Goal: Task Accomplishment & Management: Manage account settings

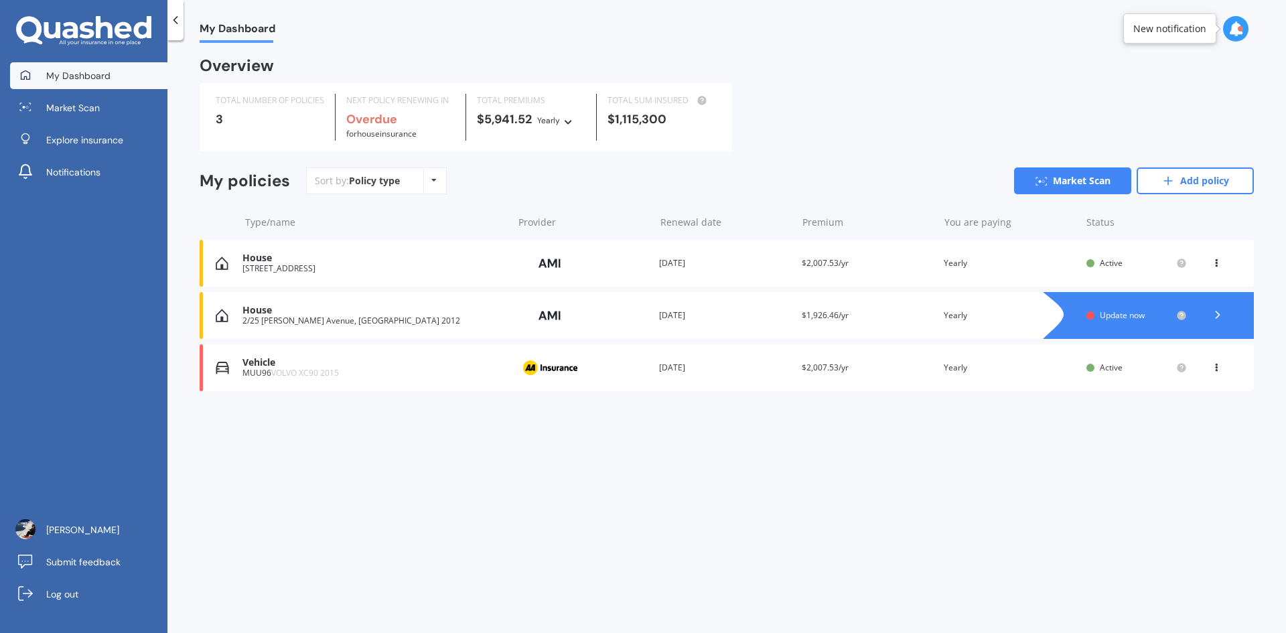
click at [1222, 313] on icon at bounding box center [1217, 314] width 13 height 13
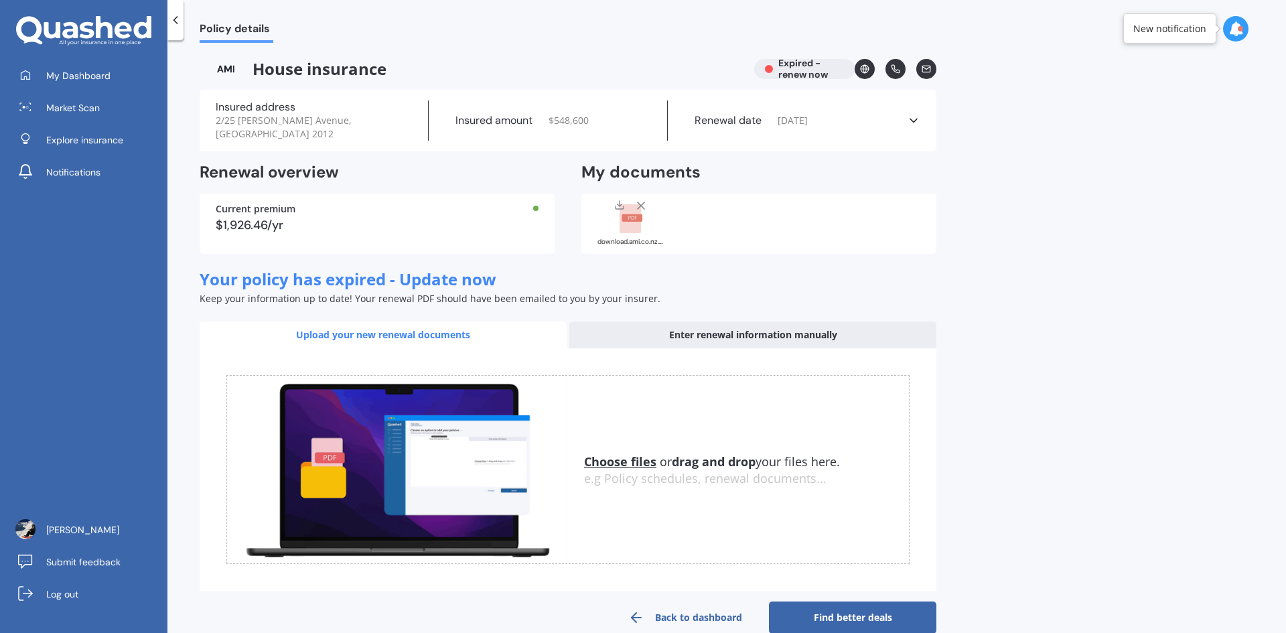
click at [642, 202] on line at bounding box center [641, 205] width 7 height 7
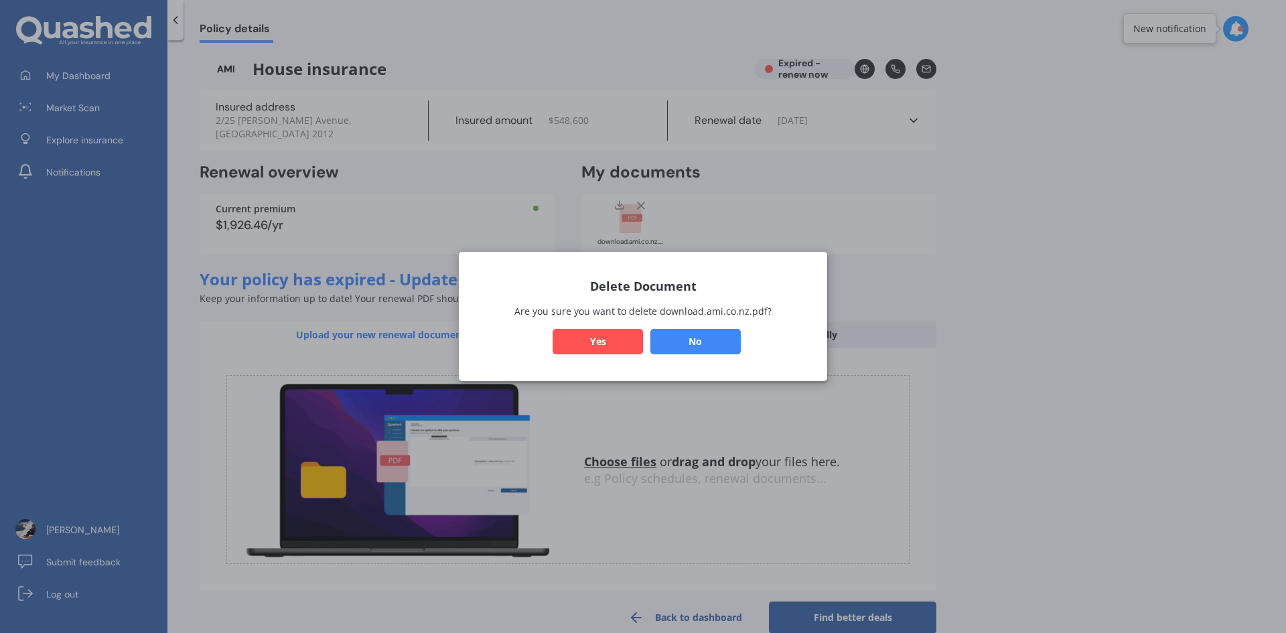
click at [626, 340] on button "Yes" at bounding box center [598, 341] width 90 height 25
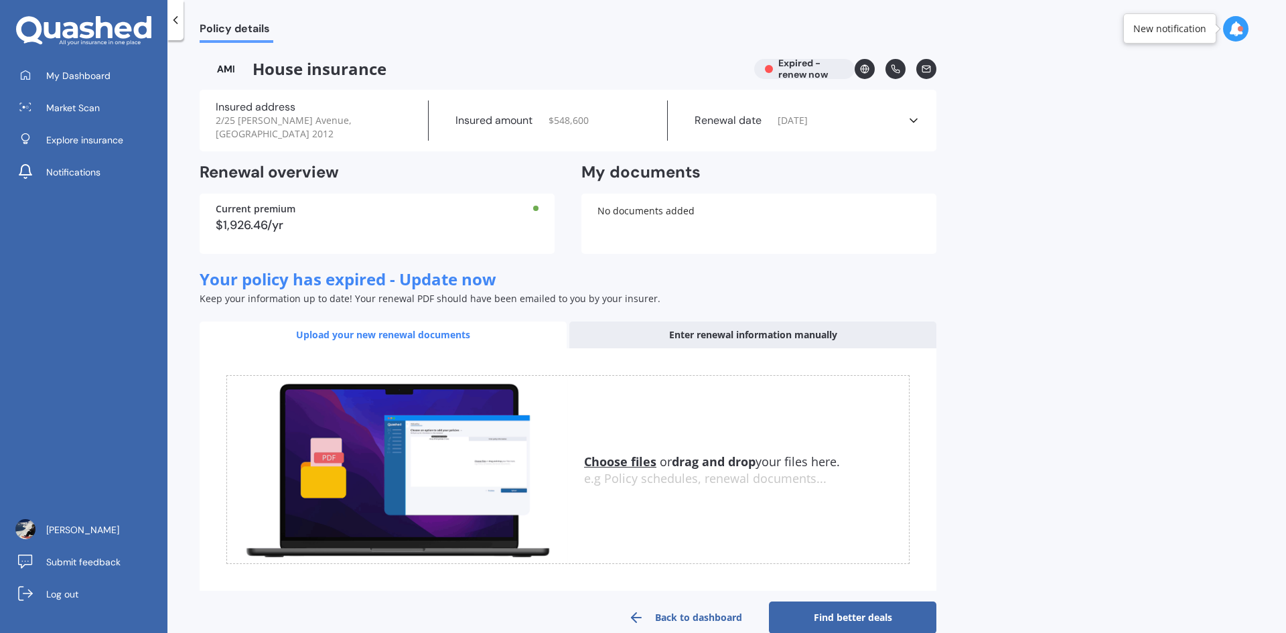
click at [178, 26] on icon at bounding box center [175, 19] width 13 height 13
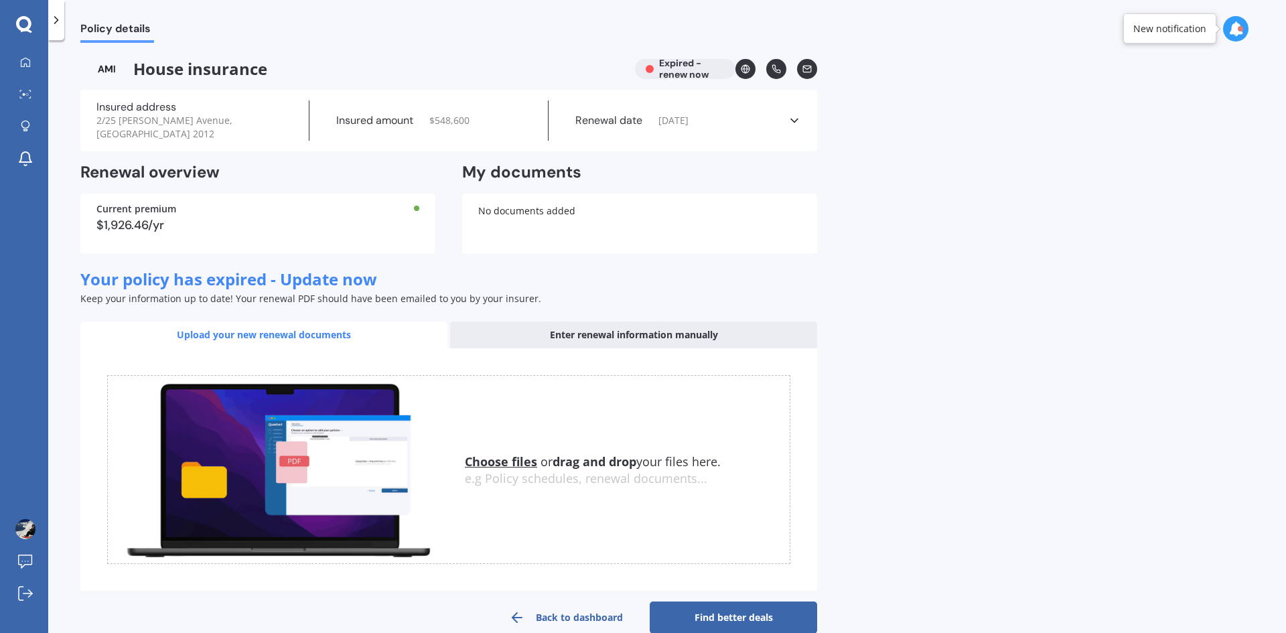
click at [58, 22] on icon at bounding box center [56, 19] width 13 height 13
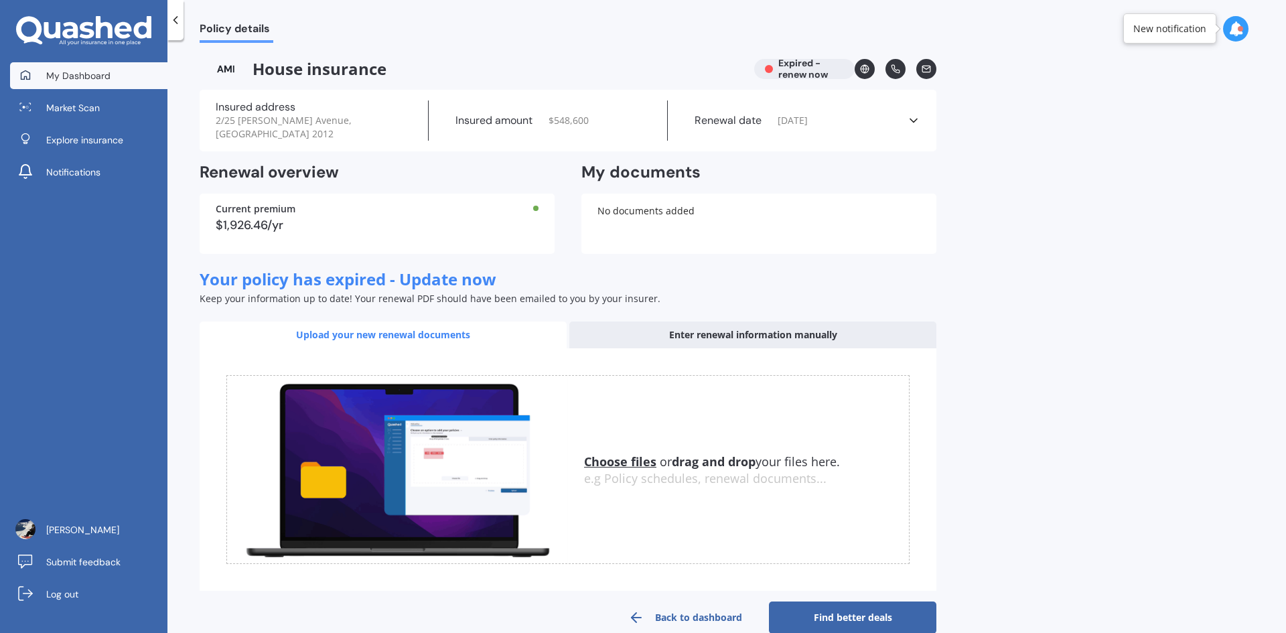
click at [52, 76] on span "My Dashboard" at bounding box center [78, 75] width 64 height 13
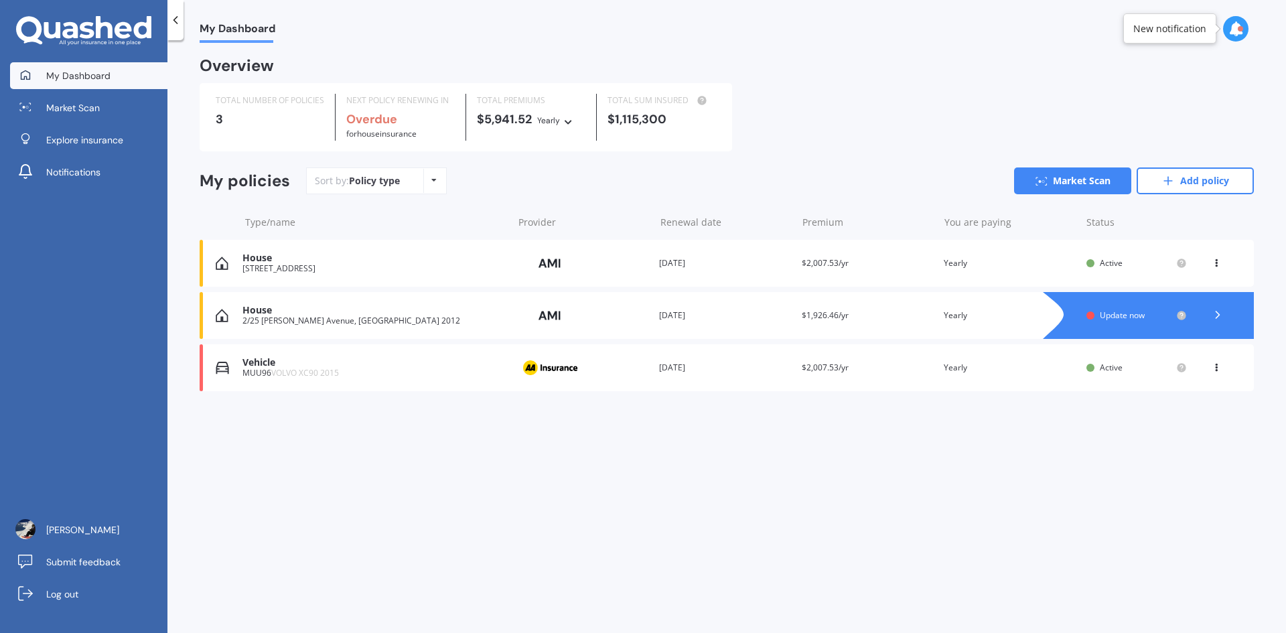
click at [1213, 315] on icon at bounding box center [1217, 314] width 13 height 13
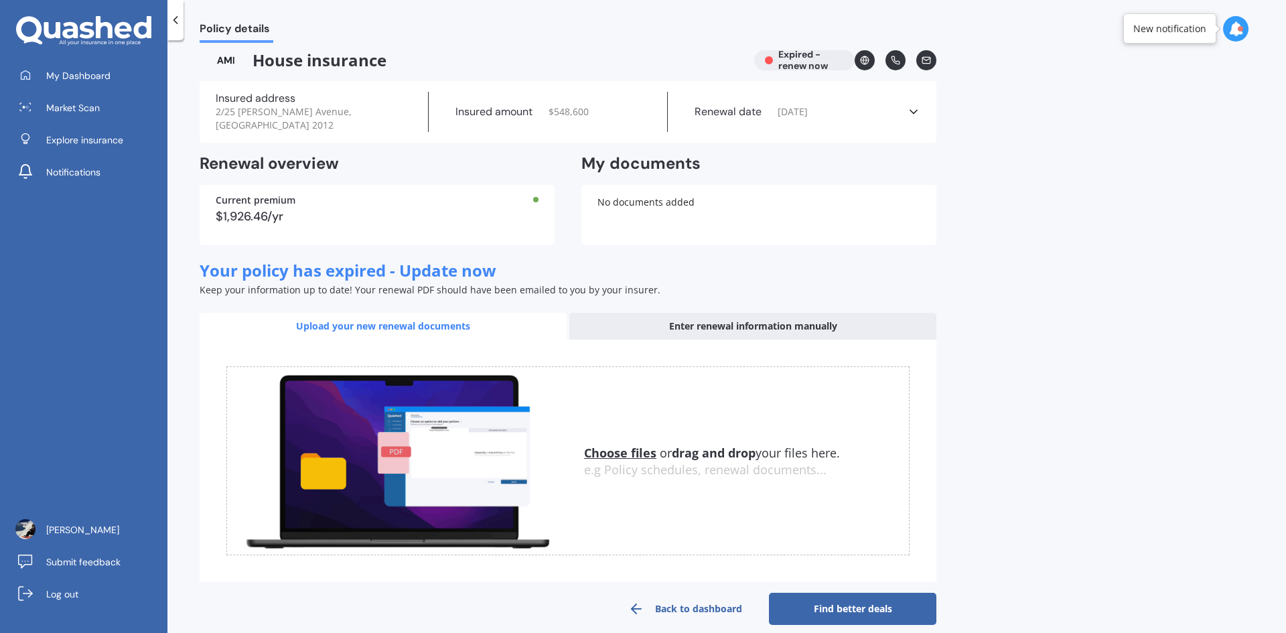
scroll to position [11, 0]
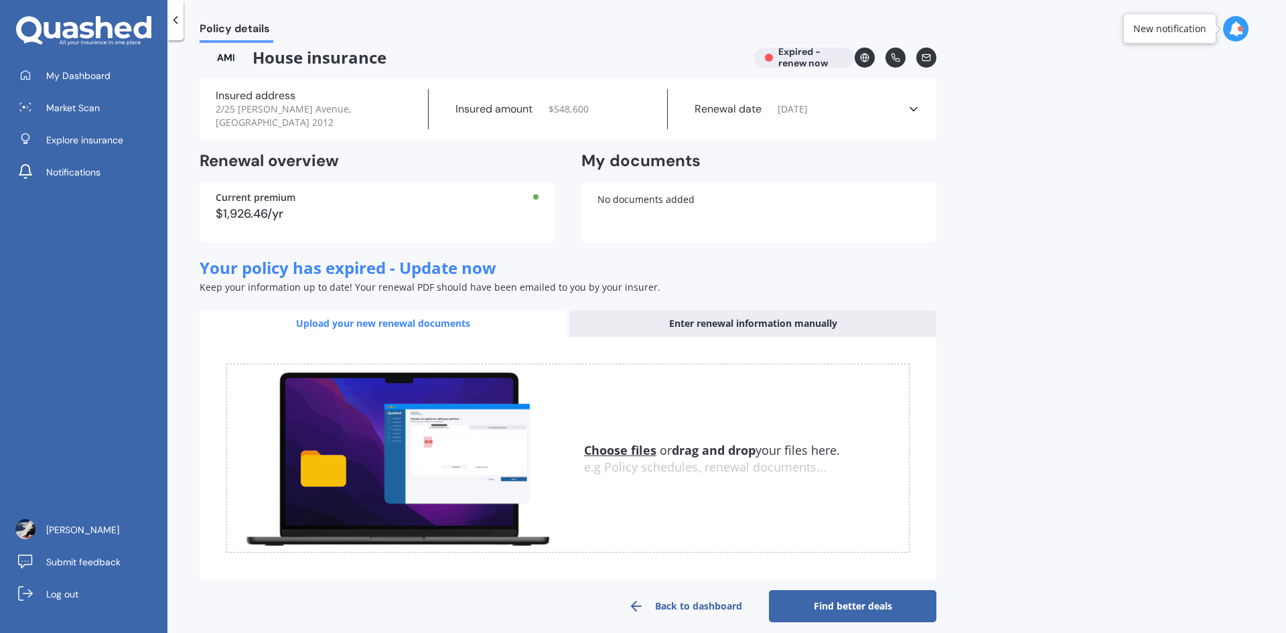
click at [687, 590] on link "Back to dashboard" at bounding box center [685, 606] width 167 height 32
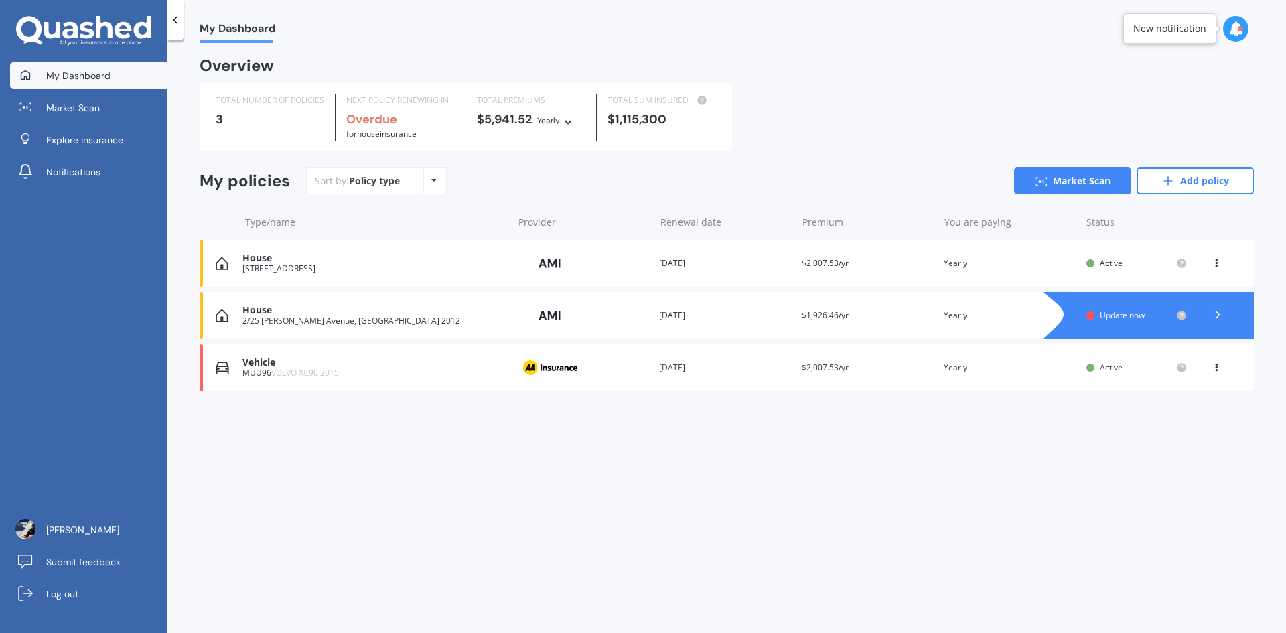
click at [339, 316] on div "House" at bounding box center [374, 310] width 263 height 11
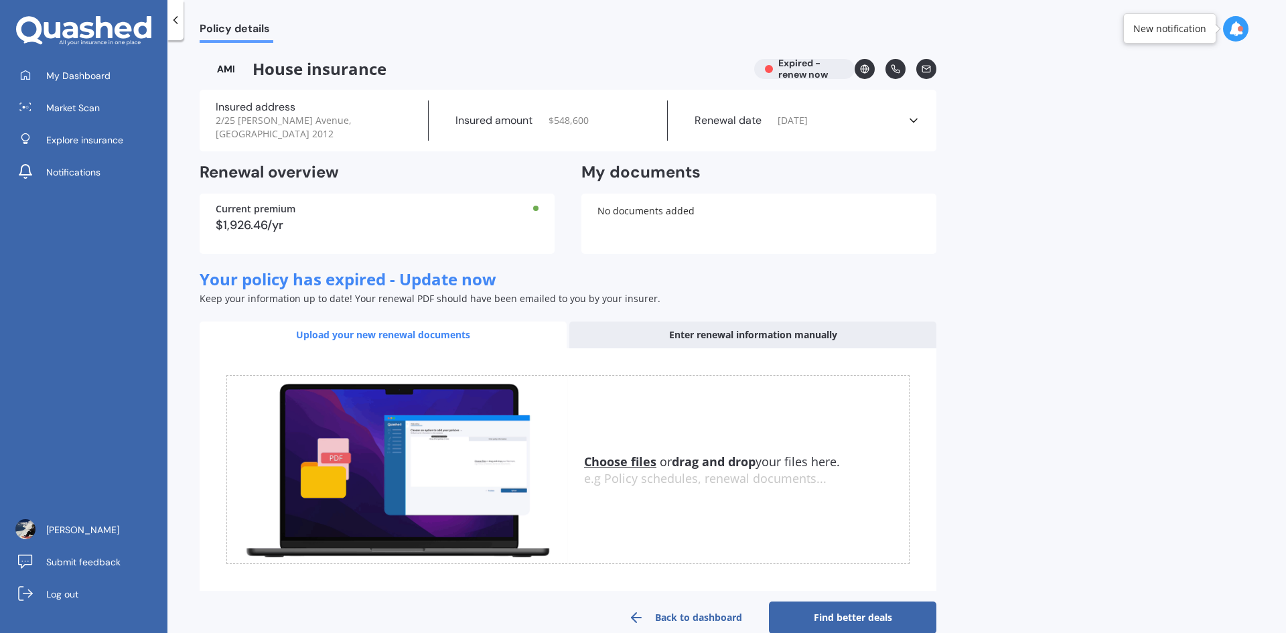
click at [830, 67] on div "House insurance Expired - renew now" at bounding box center [568, 69] width 737 height 20
click at [781, 68] on div "House insurance Expired - renew now" at bounding box center [568, 69] width 737 height 20
click at [176, 19] on icon at bounding box center [175, 19] width 13 height 13
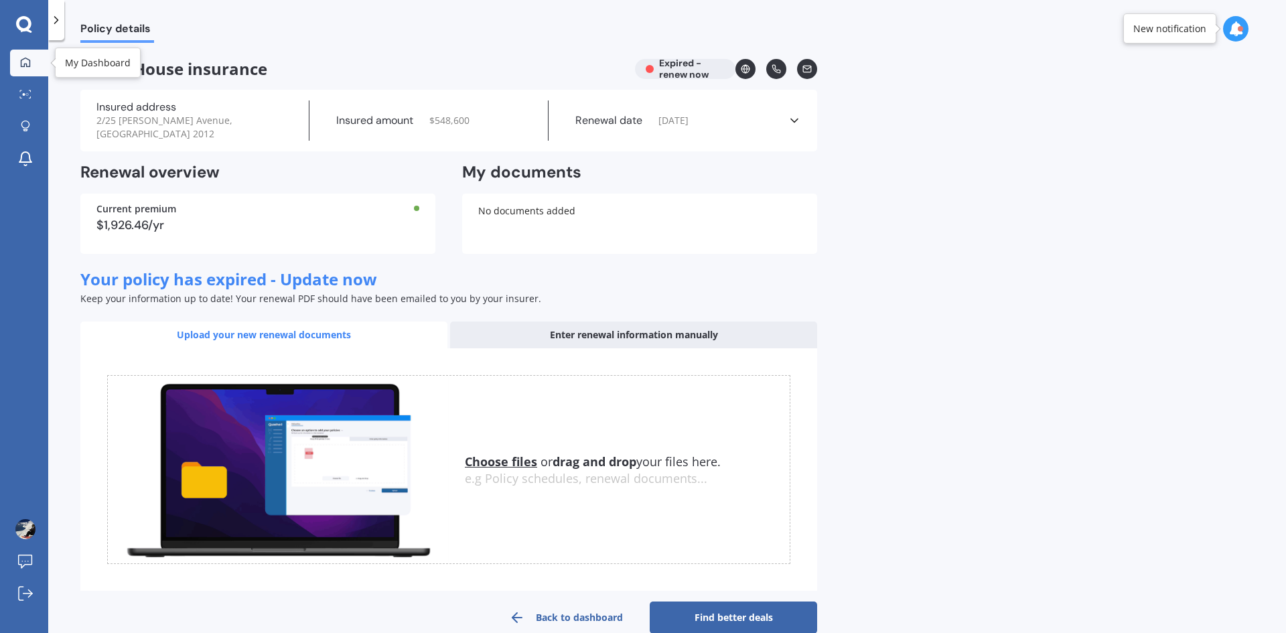
click at [30, 60] on icon at bounding box center [25, 61] width 9 height 9
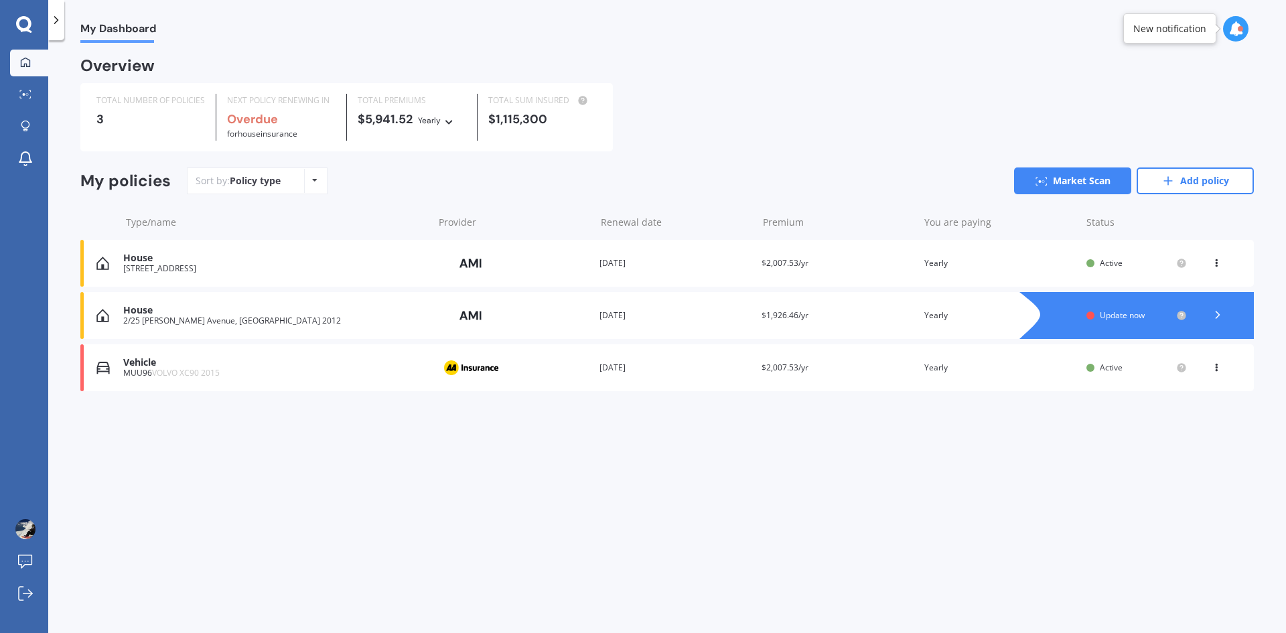
click at [375, 271] on div "[STREET_ADDRESS]" at bounding box center [275, 268] width 304 height 9
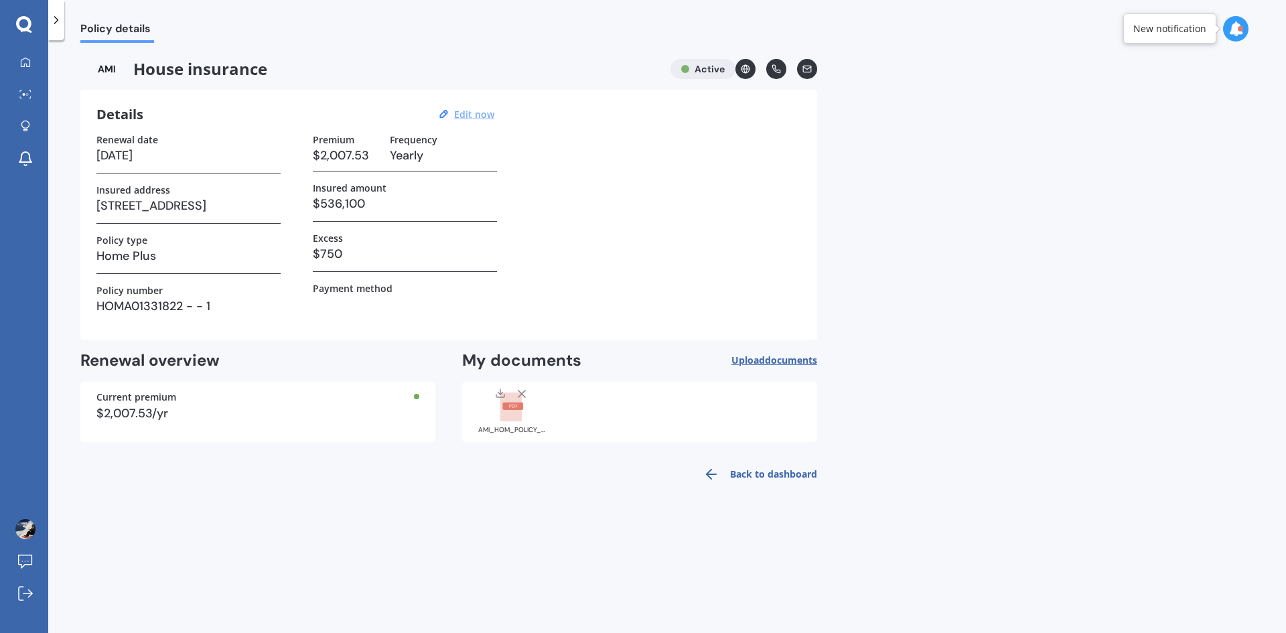
click at [478, 117] on u "Edit now" at bounding box center [474, 114] width 40 height 13
select select "19"
select select "08"
select select "2026"
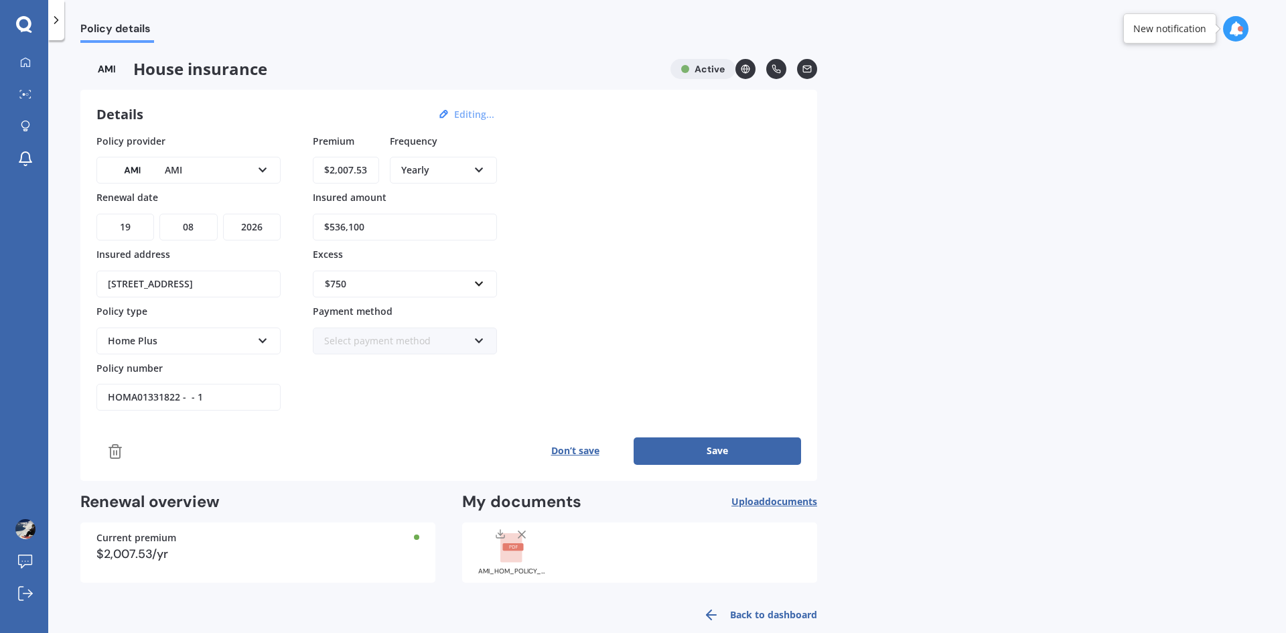
click at [255, 169] on div "AMI AA AMI AMP ANZ ASB Ando BNZ Co-Operative Bank FMG Initio Kiwibank Lantern M…" at bounding box center [188, 170] width 184 height 27
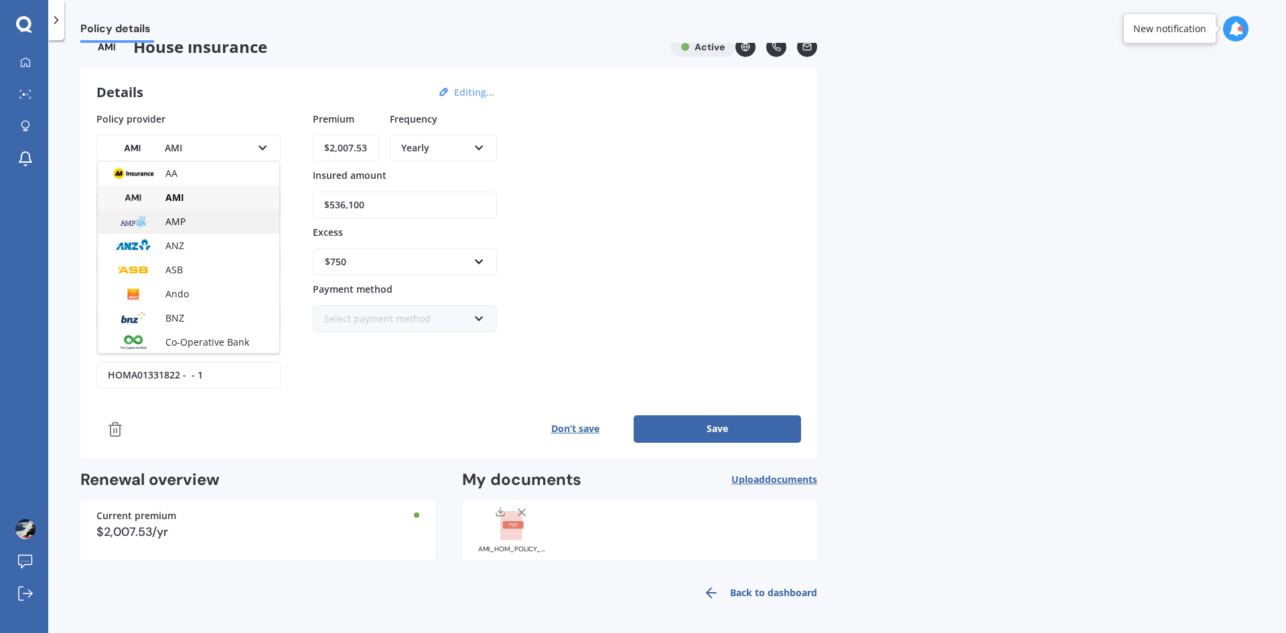
click at [224, 223] on div "AMP" at bounding box center [189, 222] width 182 height 24
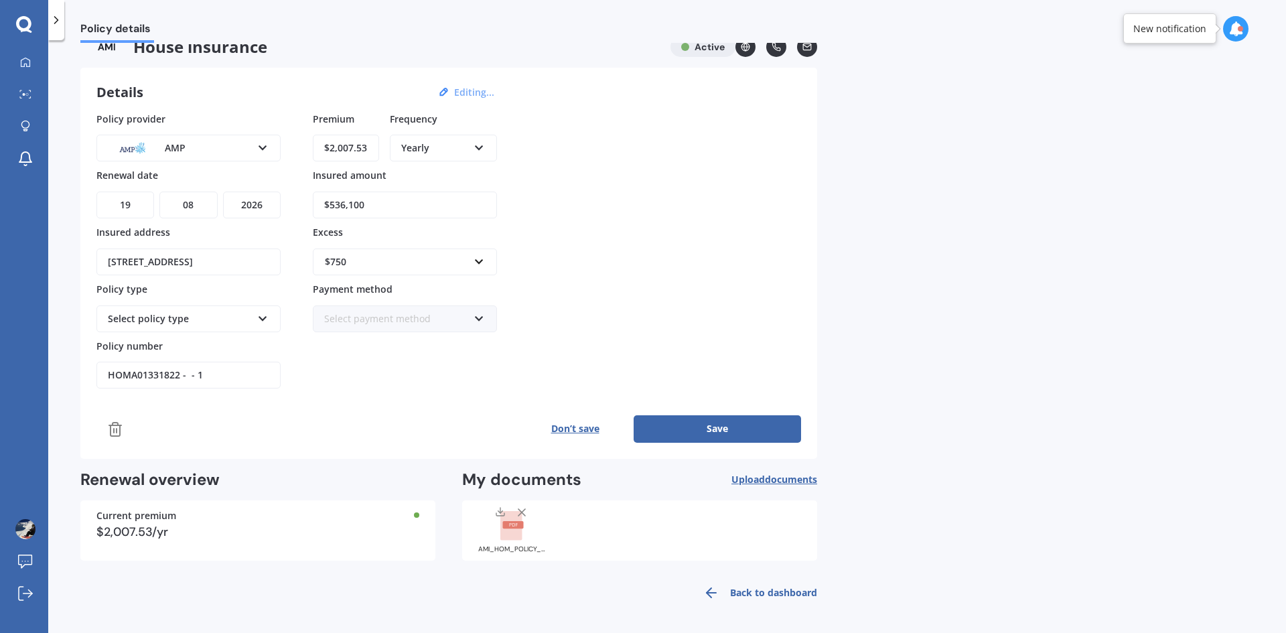
click at [139, 207] on select "DD 01 02 03 04 05 06 07 08 09 10 11 12 13 14 15 16 17 18 19 20 21 22 23 24 25 2…" at bounding box center [125, 205] width 58 height 27
click at [245, 206] on select "YYYY 2027 2026 2025 2024 2023 2022 2021 2020 2019 2018 2017 2016 2015 2014 2013…" at bounding box center [252, 205] width 58 height 27
click at [131, 210] on select "DD 01 02 03 04 05 06 07 08 09 10 11 12 13 14 15 16 17 18 19 20 21 22 23 24 25 2…" at bounding box center [125, 205] width 58 height 27
select select "14"
click at [189, 203] on select "MM 01 02 03 04 05 06 07 08 09 10 11 12" at bounding box center [188, 205] width 58 height 27
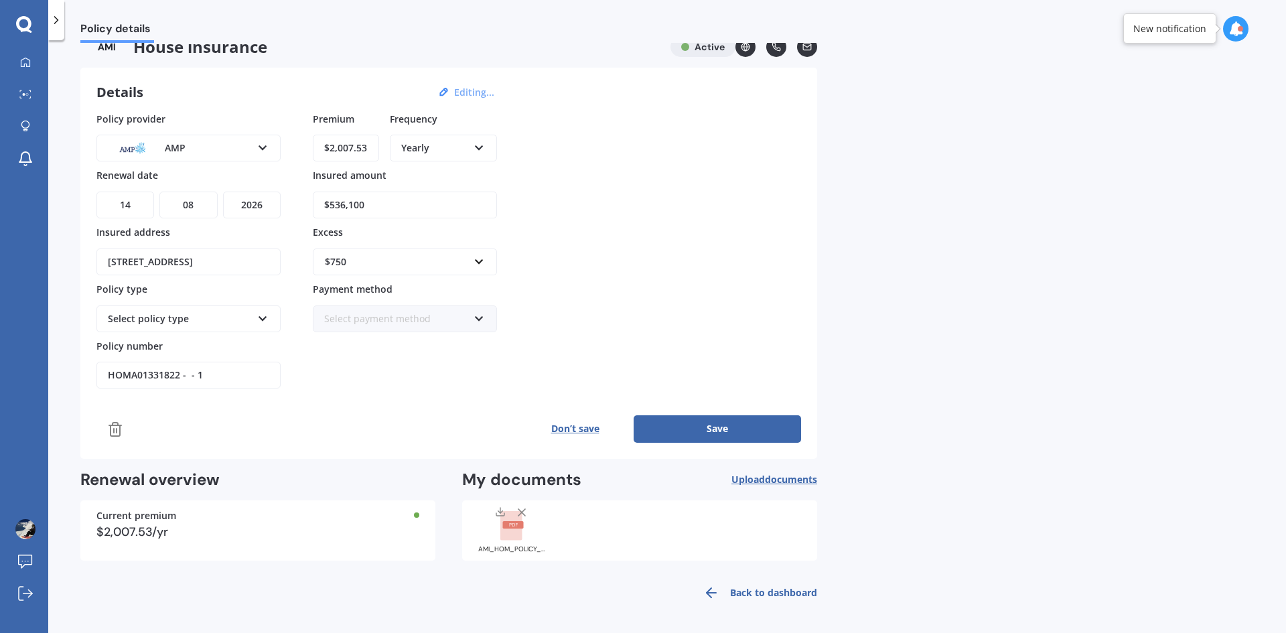
select select "09"
click at [159, 192] on select "MM 01 02 03 04 05 06 07 08 09 10 11 12" at bounding box center [188, 205] width 58 height 27
click at [342, 409] on div "Policy provider AMP AA AMI AMP ANZ ASB Ando BNZ Co-Operative Bank FMG Initio Ki…" at bounding box center [448, 277] width 705 height 331
click at [240, 316] on div "Select policy type" at bounding box center [180, 319] width 144 height 15
click at [196, 388] on div "Home Plan" at bounding box center [189, 393] width 182 height 24
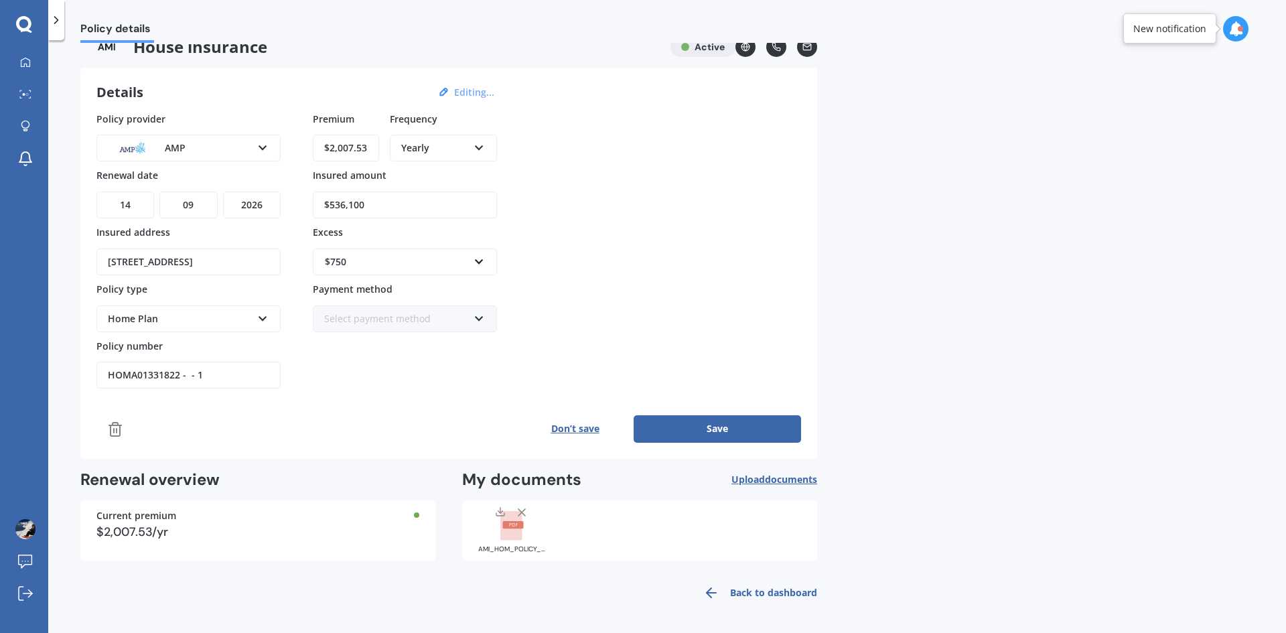
click at [321, 398] on div "Policy provider AMP AA AMI AMP ANZ ASB Ando BNZ Co-Operative Bank FMG Initio Ki…" at bounding box center [448, 277] width 705 height 331
click at [261, 371] on input "HOMA01331822 - - 1" at bounding box center [188, 375] width 184 height 27
drag, startPoint x: 235, startPoint y: 378, endPoint x: 0, endPoint y: 365, distance: 235.5
click at [0, 365] on div "My Dashboard Market Scan Explore insurance Notifications [PERSON_NAME] Submit f…" at bounding box center [643, 316] width 1286 height 633
click at [383, 397] on div "Policy provider AMP AA AMI AMP ANZ ASB Ando BNZ Co-Operative Bank FMG Initio Ki…" at bounding box center [448, 277] width 705 height 331
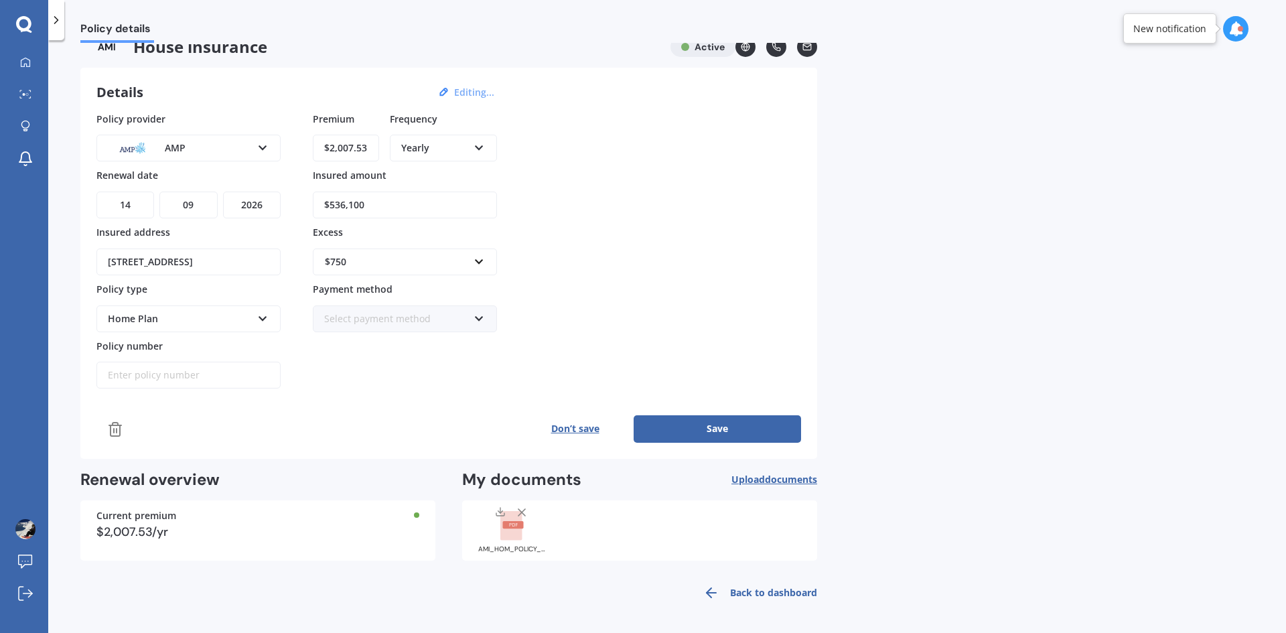
click at [366, 151] on input "$2,007.53" at bounding box center [346, 148] width 66 height 27
drag, startPoint x: 372, startPoint y: 149, endPoint x: 262, endPoint y: 150, distance: 109.9
click at [263, 150] on div "Policy provider AMP AA AMI AMP ANZ ASB Ando BNZ Co-Operative Bank FMG Initio Ki…" at bounding box center [448, 250] width 705 height 277
type input "$1,508.00"
click at [381, 391] on div "$1,000" at bounding box center [405, 386] width 183 height 25
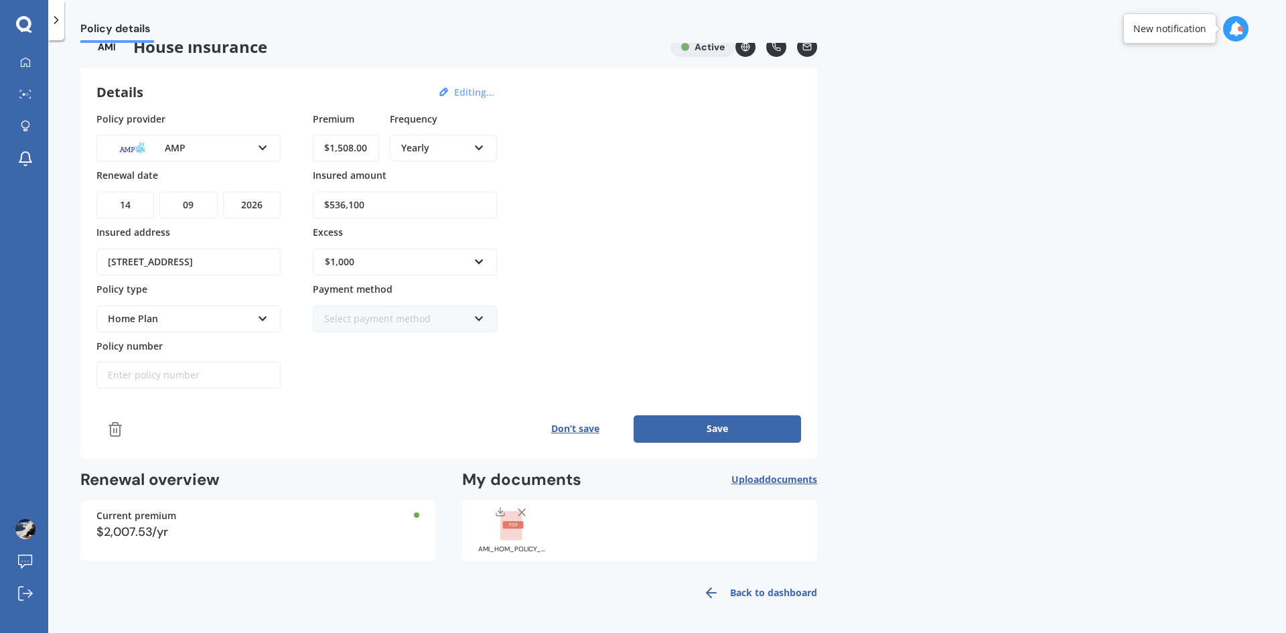
click at [695, 422] on button "Save" at bounding box center [717, 428] width 167 height 27
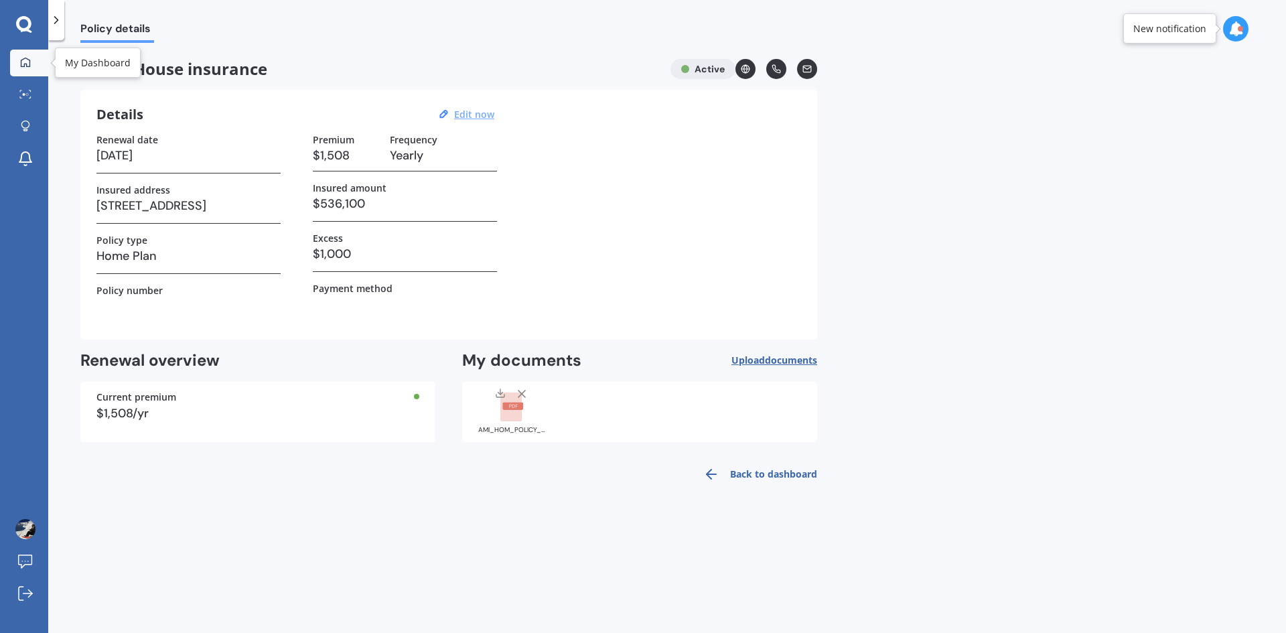
click at [23, 63] on icon at bounding box center [25, 62] width 11 height 11
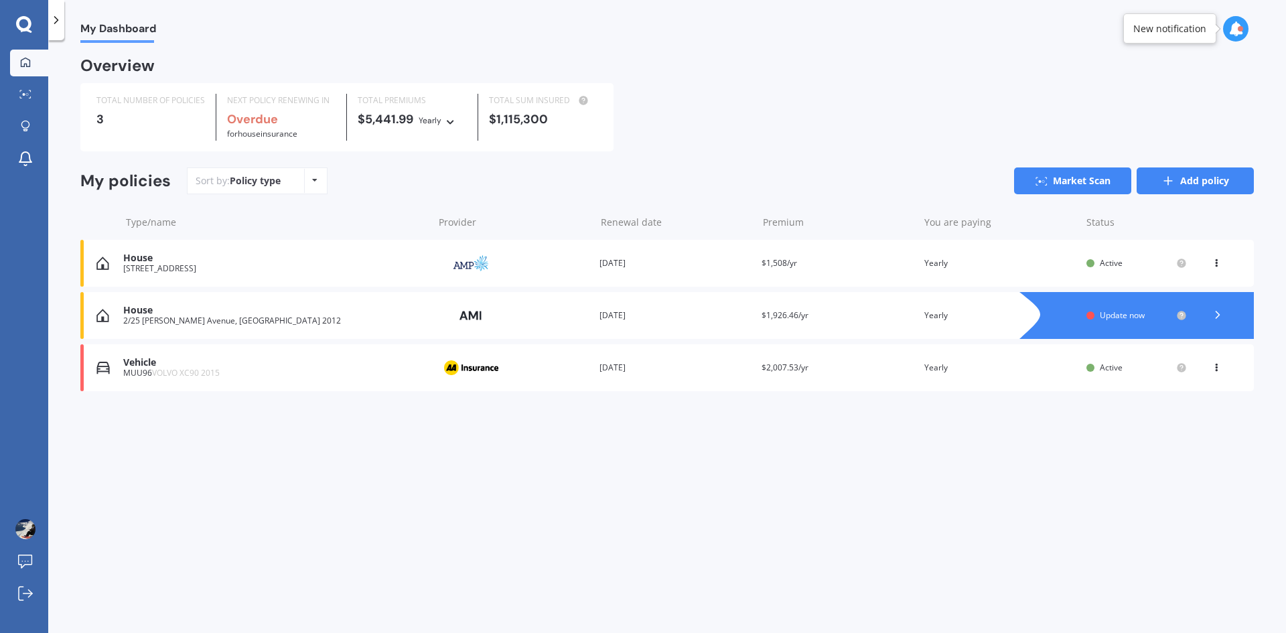
click at [1162, 180] on icon at bounding box center [1168, 180] width 13 height 13
